Goal: Use online tool/utility: Utilize a website feature to perform a specific function

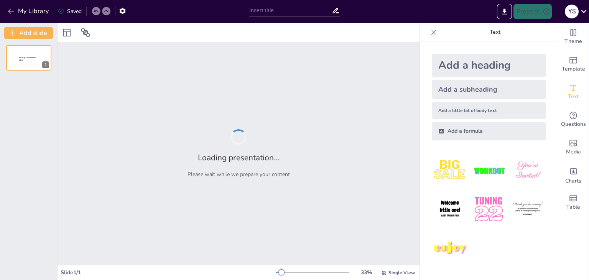
type input "Imported clase NORMAS PARA EL SERVICIO MILITAR.pptx"
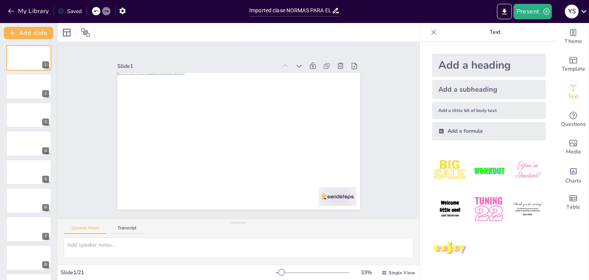
click at [420, 67] on div "Add a heading Add a subheading Add a little bit of body text Add a formula" at bounding box center [489, 160] width 138 height 238
click at [17, 81] on div at bounding box center [29, 87] width 46 height 26
click at [116, 228] on button "Transcript" at bounding box center [127, 229] width 34 height 8
click at [91, 230] on button "Speaker Notes" at bounding box center [85, 229] width 43 height 8
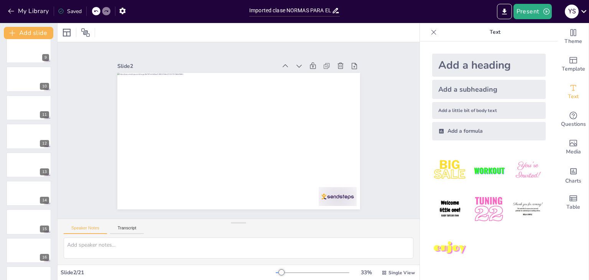
scroll to position [367, 0]
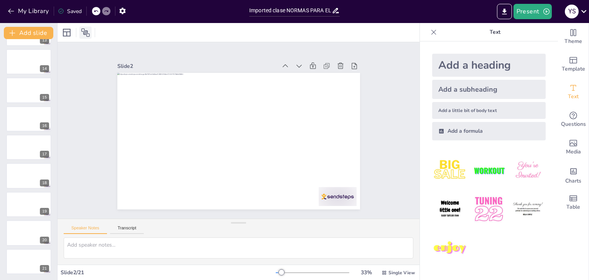
click at [89, 32] on icon at bounding box center [85, 32] width 9 height 9
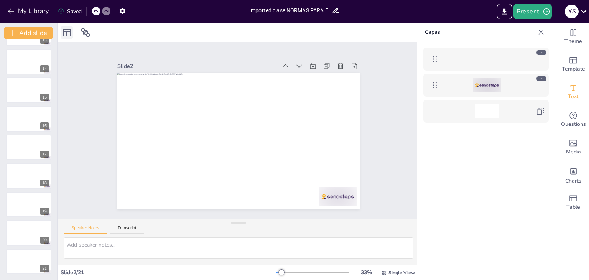
click at [72, 31] on div at bounding box center [67, 32] width 12 height 12
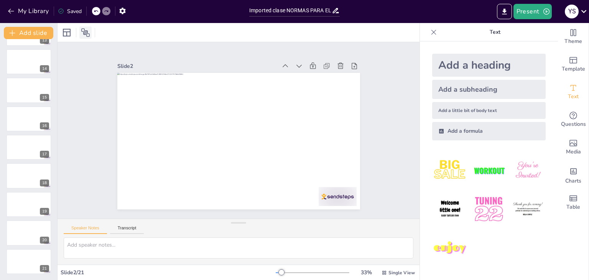
click at [84, 27] on div at bounding box center [85, 32] width 12 height 12
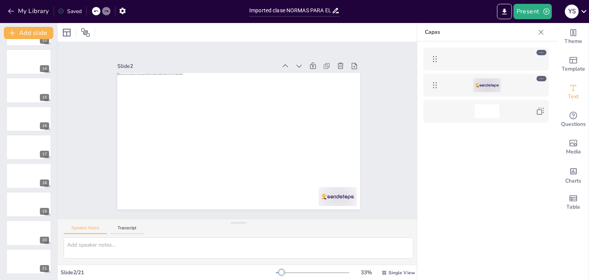
click at [543, 76] on icon at bounding box center [540, 78] width 5 height 5
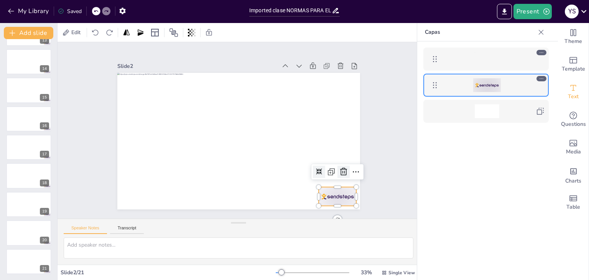
click at [339, 167] on icon at bounding box center [343, 171] width 9 height 9
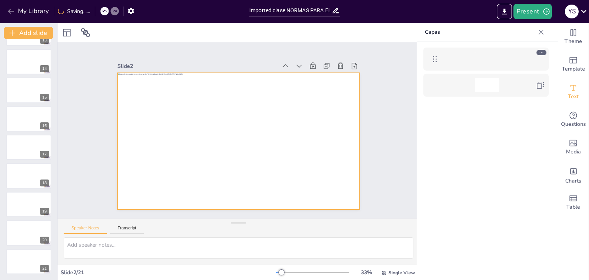
click at [476, 56] on div at bounding box center [486, 59] width 25 height 14
